Goal: Check status

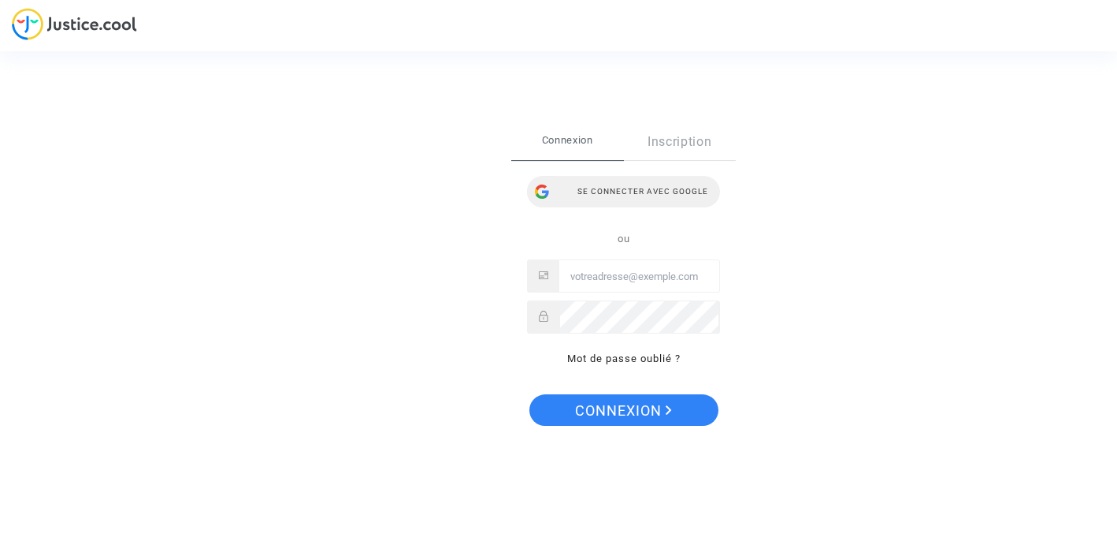
click at [597, 196] on div "Se connecter avec Google" at bounding box center [623, 192] width 193 height 32
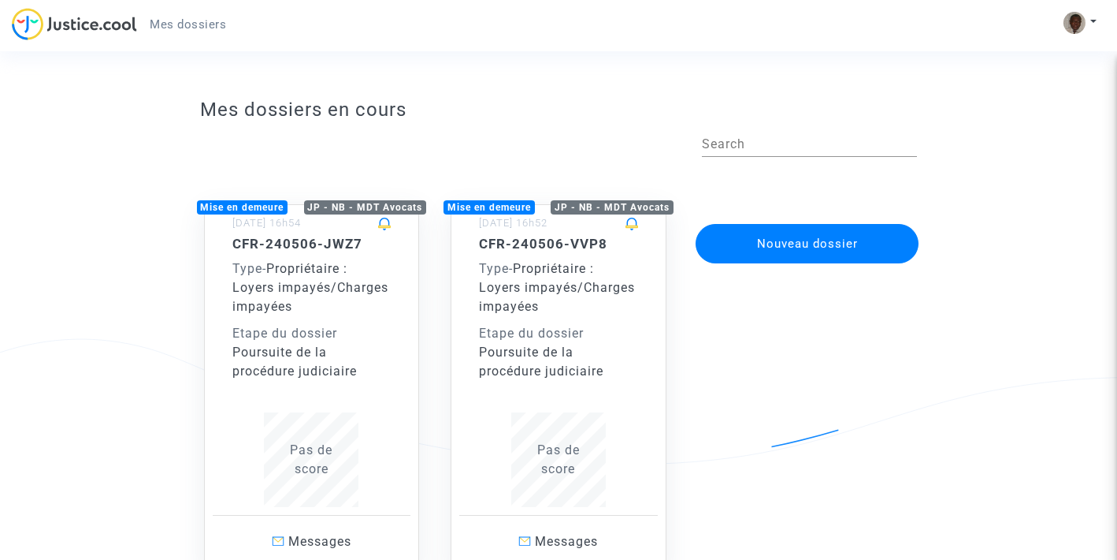
click at [339, 268] on span "Propriétaire : Loyers impayés/Charges impayées" at bounding box center [310, 287] width 156 height 53
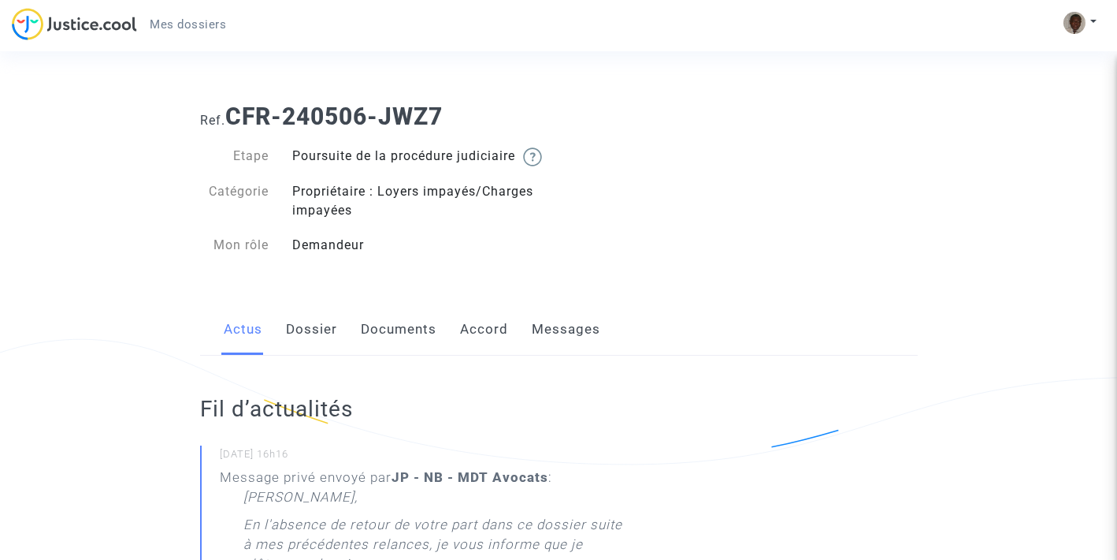
click at [320, 351] on link "Dossier" at bounding box center [311, 329] width 51 height 52
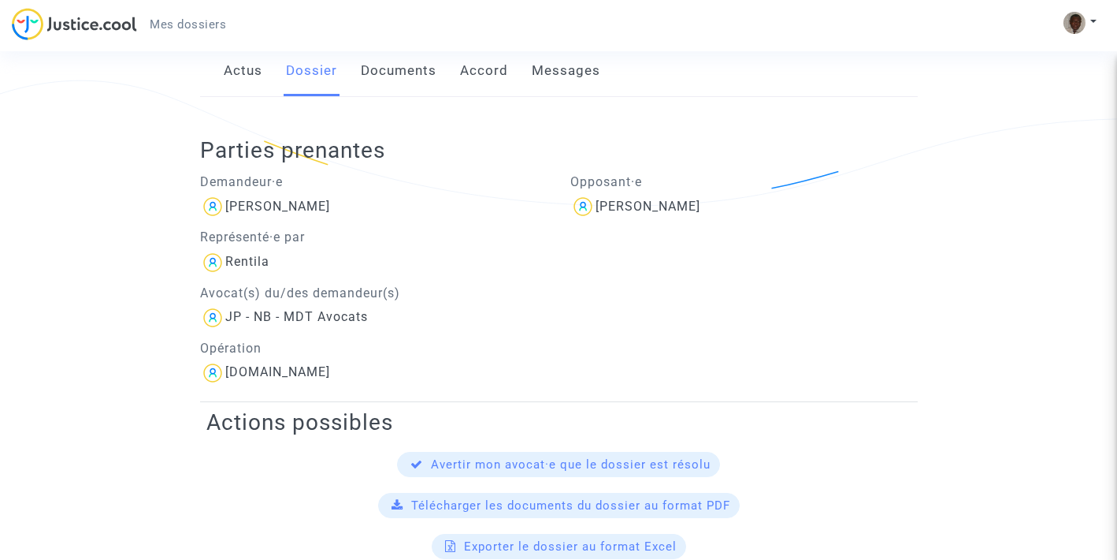
scroll to position [259, 0]
